Goal: Check status: Check status

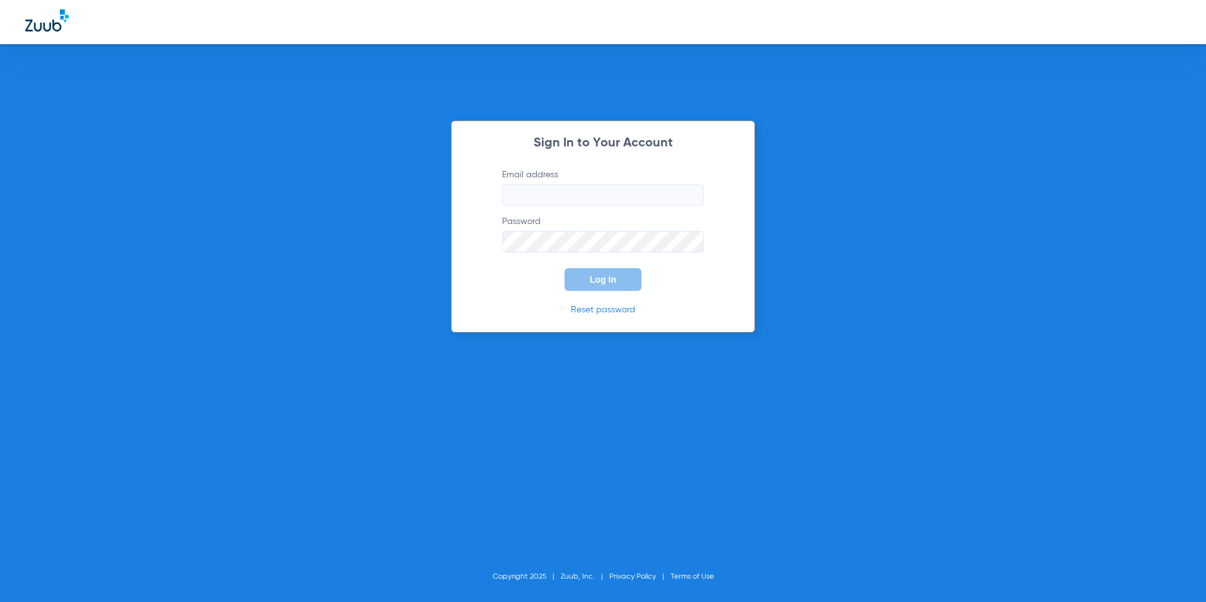
type input "[EMAIL_ADDRESS][DOMAIN_NAME]"
click at [625, 276] on button "Log In" at bounding box center [603, 279] width 77 height 23
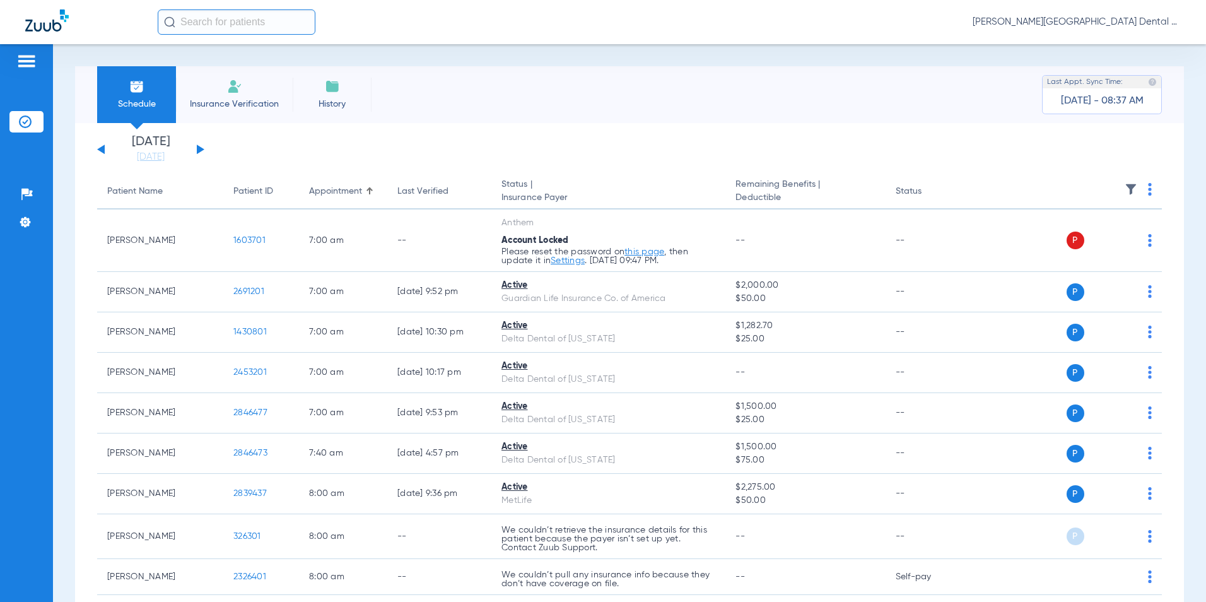
click at [201, 149] on button at bounding box center [201, 148] width 8 height 9
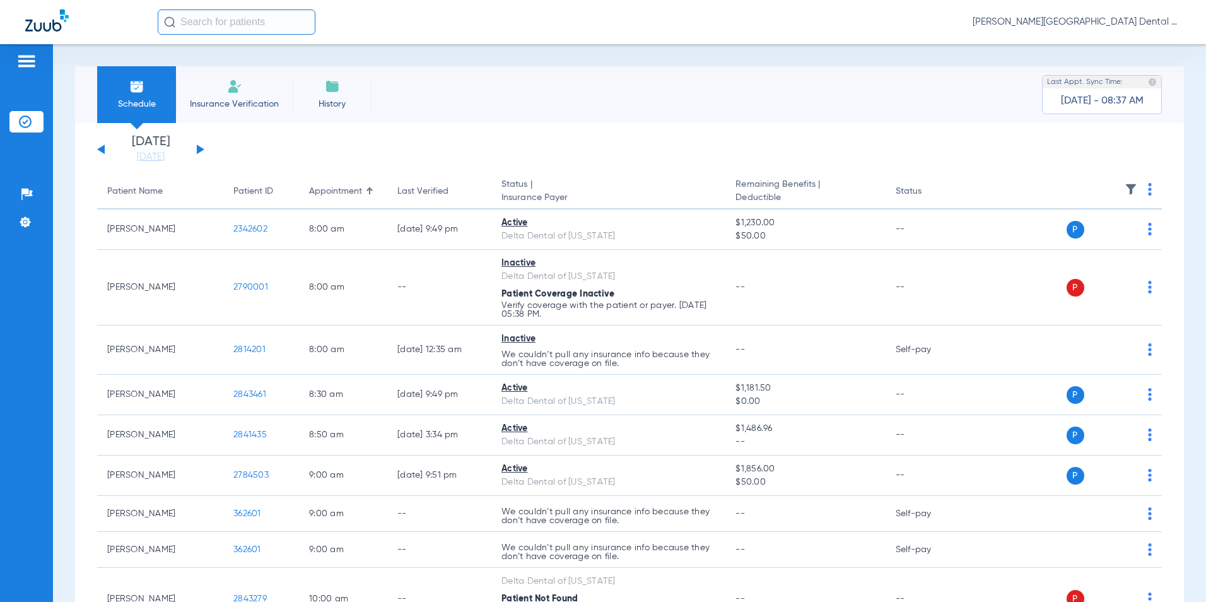
click at [201, 151] on button at bounding box center [201, 148] width 8 height 9
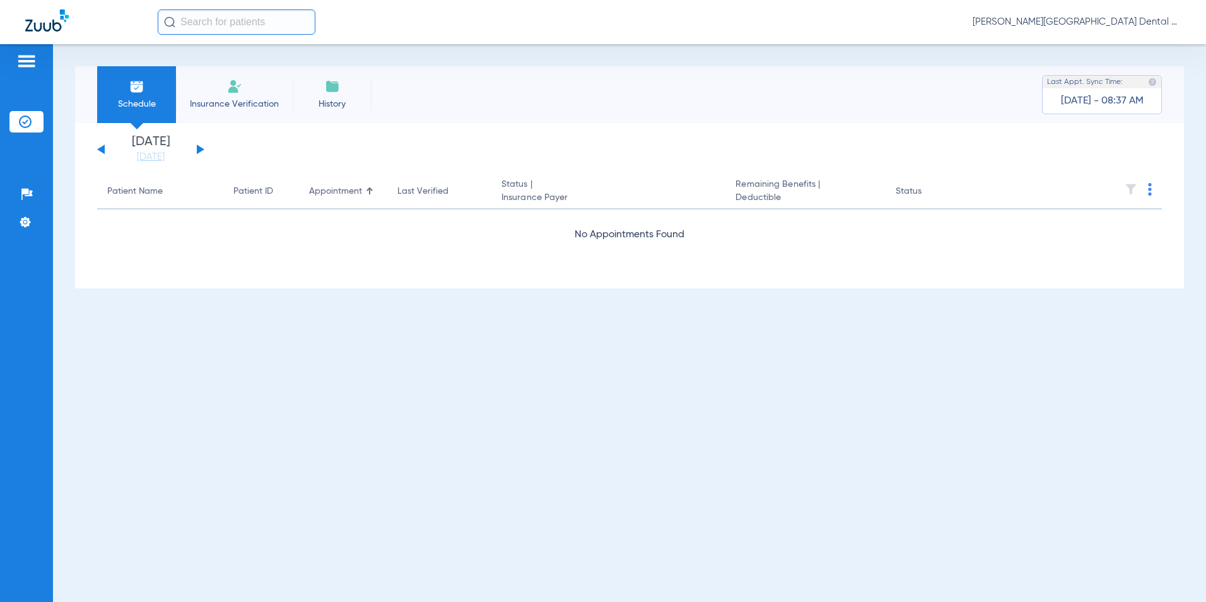
click at [201, 153] on div "[DATE] [DATE] [DATE] [DATE] [DATE] [DATE] [DATE] [DATE] [DATE] [DATE] [DATE] [D…" at bounding box center [150, 150] width 107 height 28
click at [199, 149] on button at bounding box center [201, 148] width 8 height 9
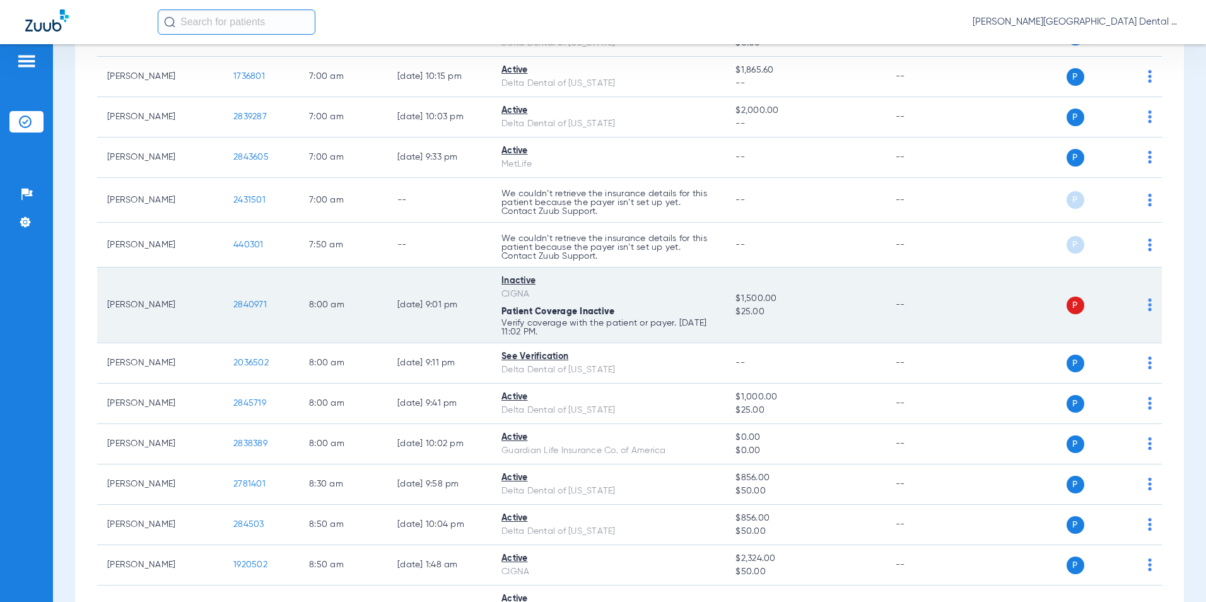
scroll to position [315, 0]
